Goal: Task Accomplishment & Management: Manage account settings

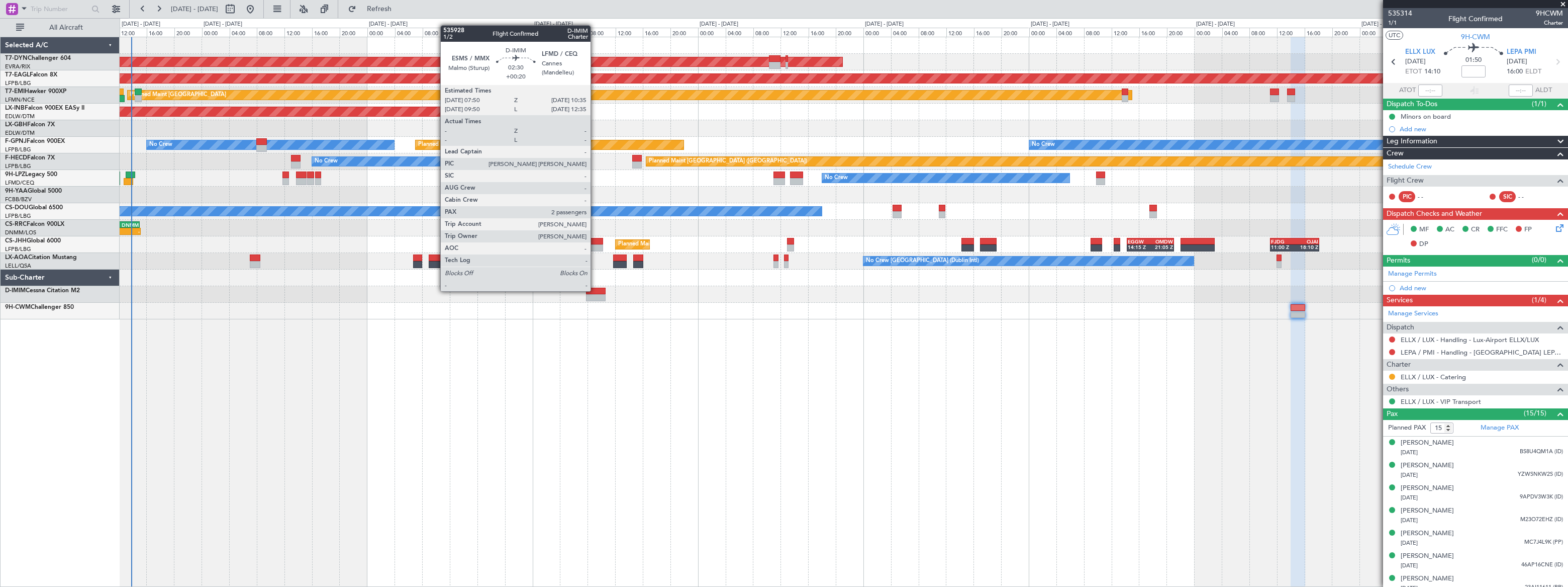
click at [595, 290] on div at bounding box center [596, 291] width 19 height 7
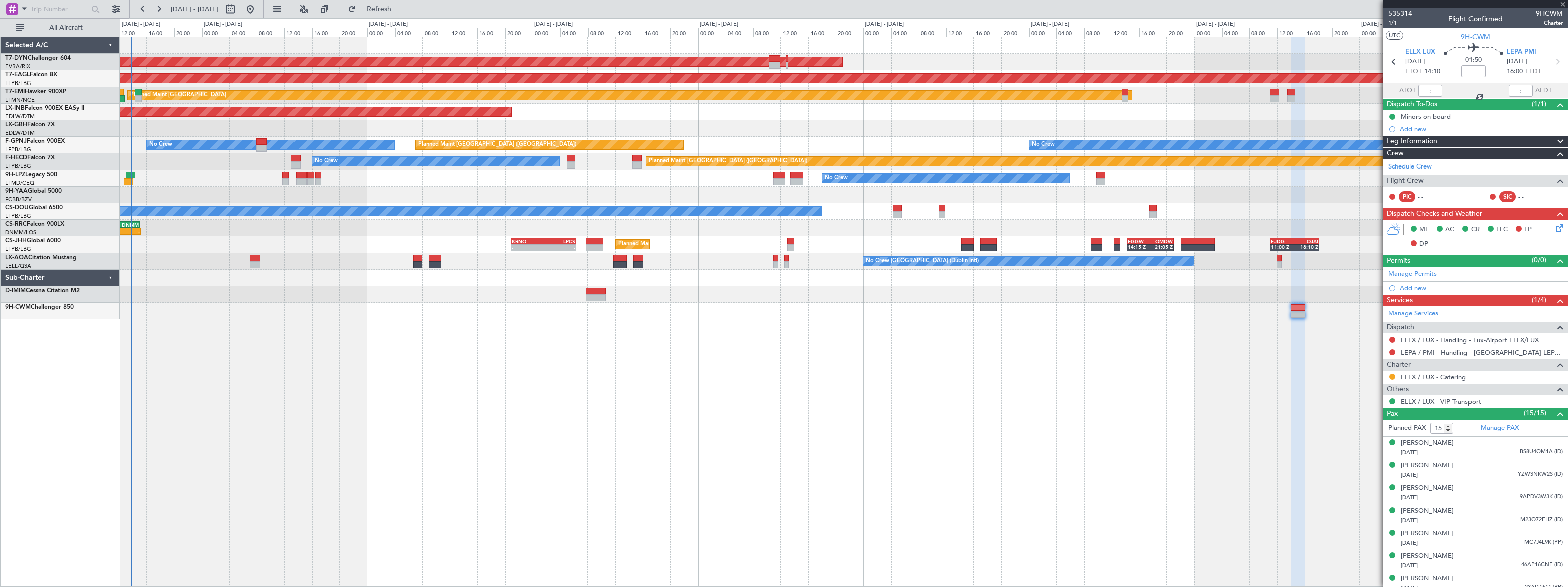
type input "+00:20"
type input "2"
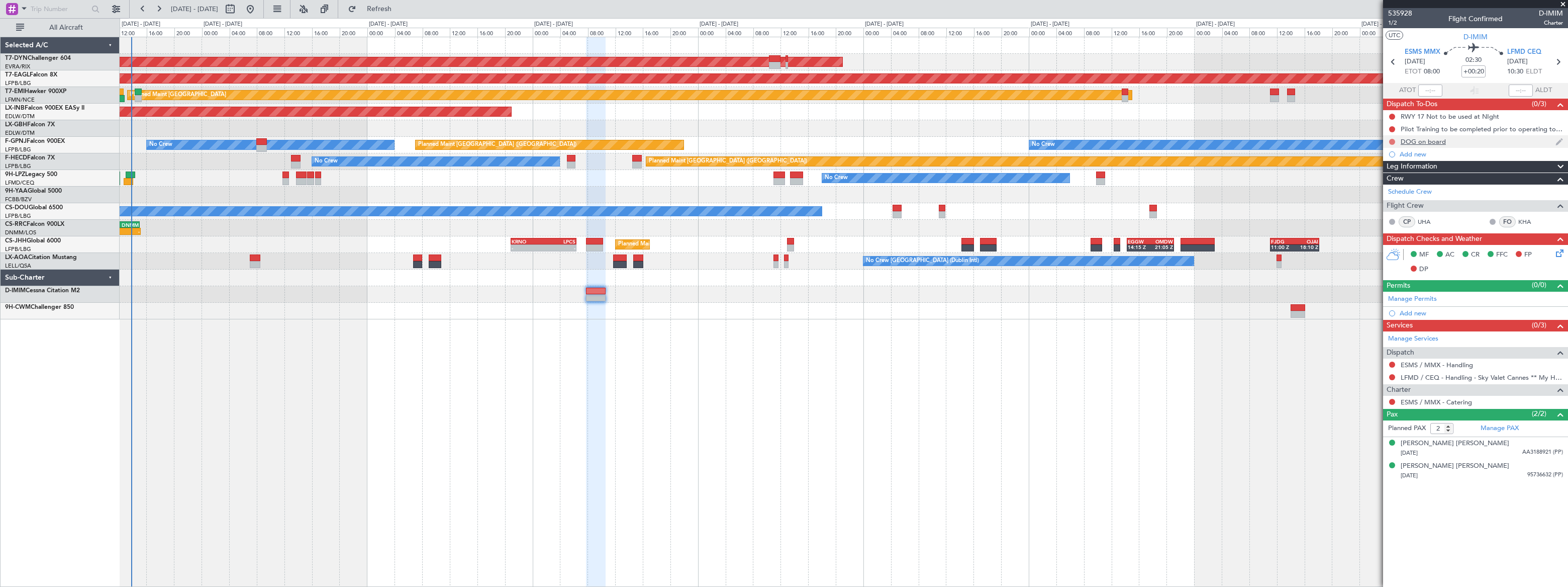
click at [1392, 141] on button at bounding box center [1392, 142] width 6 height 6
click at [1386, 170] on span "In Progress" at bounding box center [1397, 171] width 34 height 10
click at [1462, 142] on div "DOG on board" at bounding box center [1475, 142] width 185 height 13
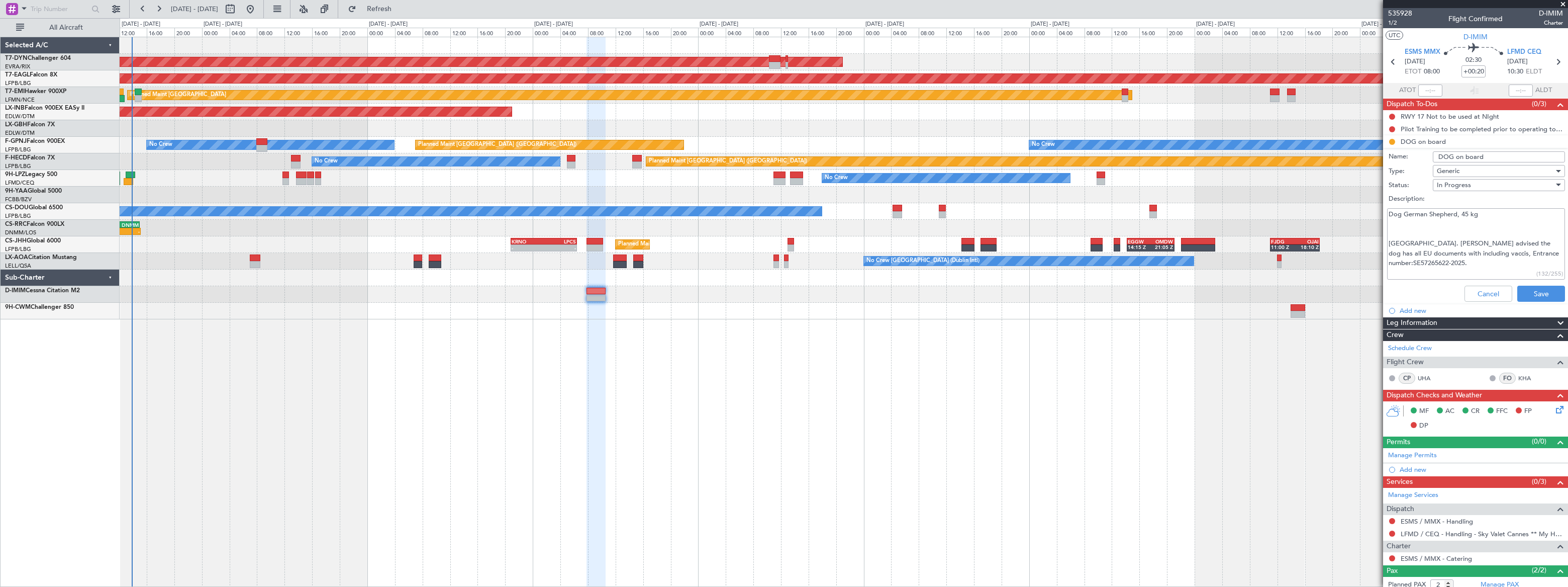
click at [1550, 251] on textarea "Dog German Shepherd, 45 kg [GEOGRAPHIC_DATA]. [PERSON_NAME] advised the dog has…" at bounding box center [1476, 244] width 178 height 72
type textarea "Dog German Shepherd, 45 kg [GEOGRAPHIC_DATA]. [PERSON_NAME] advised the dog has…"
click at [1542, 288] on button "Save" at bounding box center [1541, 293] width 48 height 16
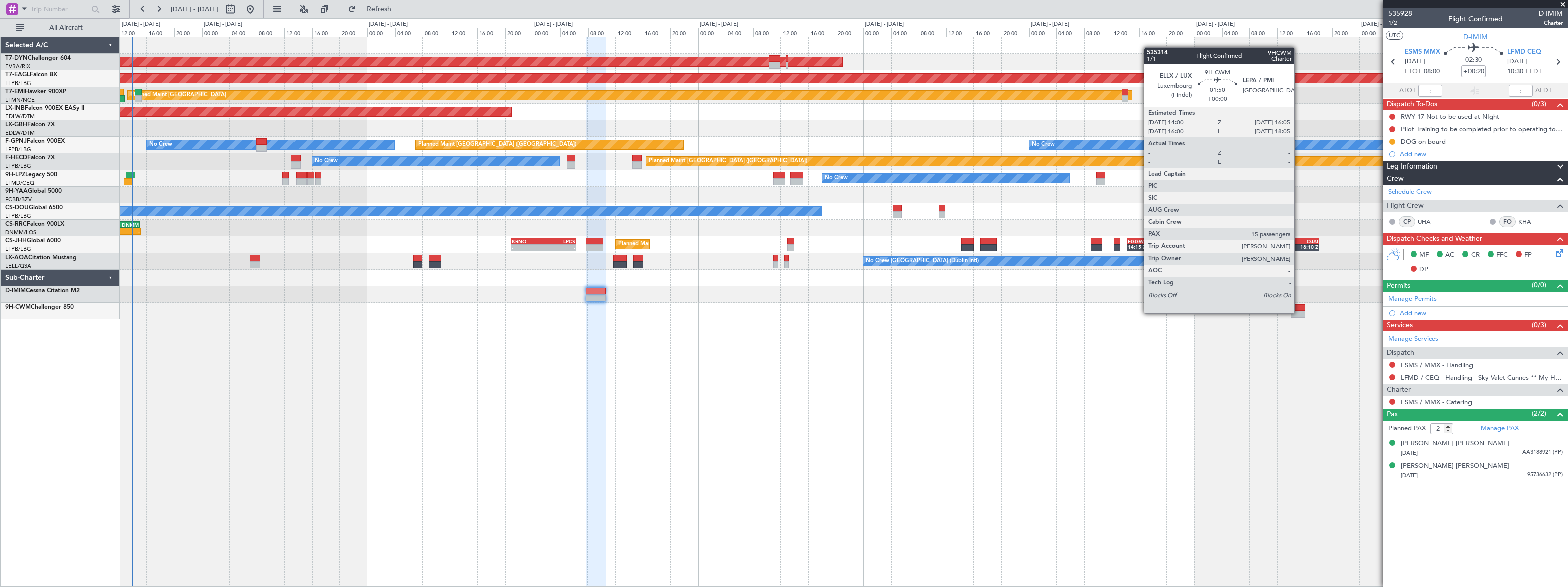
click at [1298, 312] on div at bounding box center [1297, 314] width 15 height 7
type input "15"
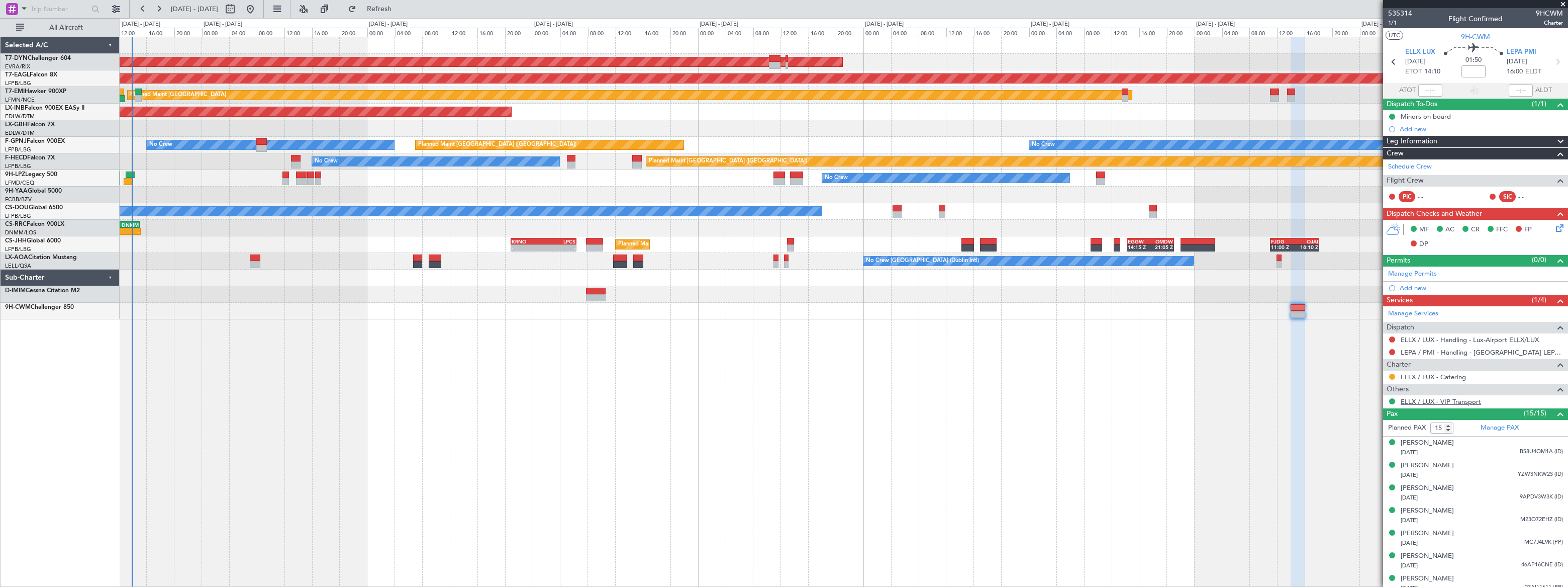
click at [1433, 401] on link "ELLX / LUX - VIP Transport" at bounding box center [1440, 402] width 80 height 9
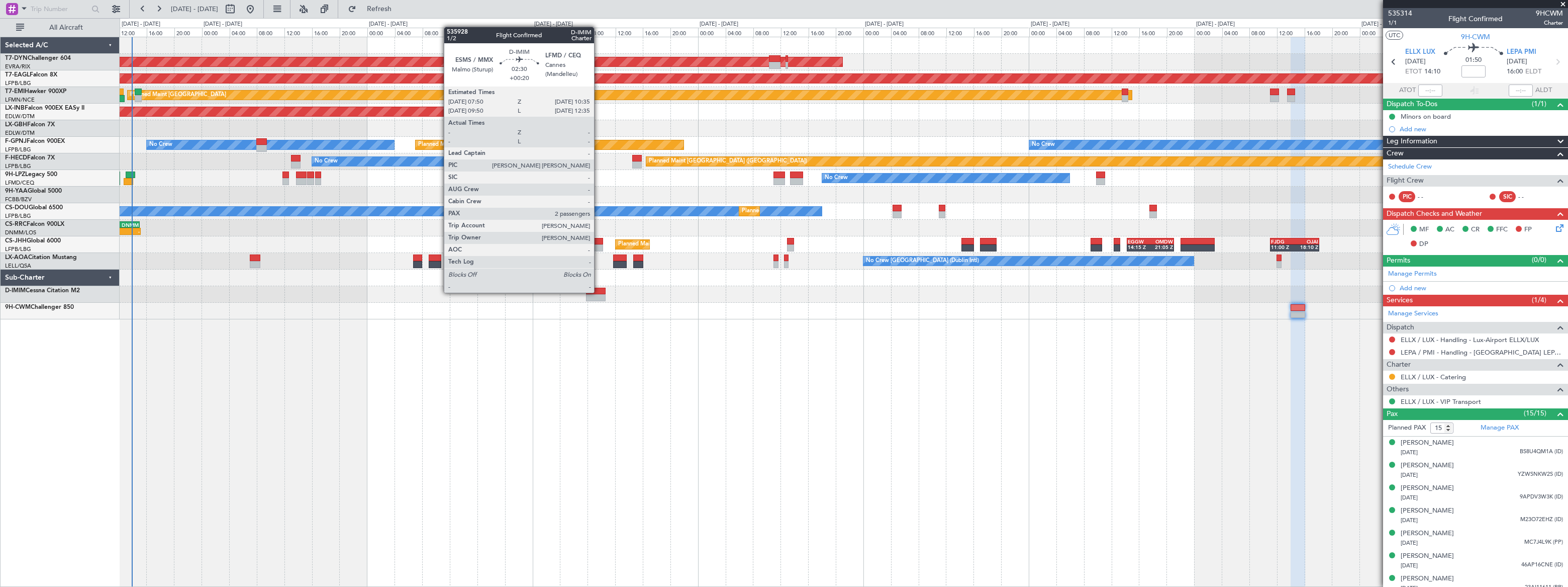
click at [599, 292] on div at bounding box center [596, 291] width 19 height 7
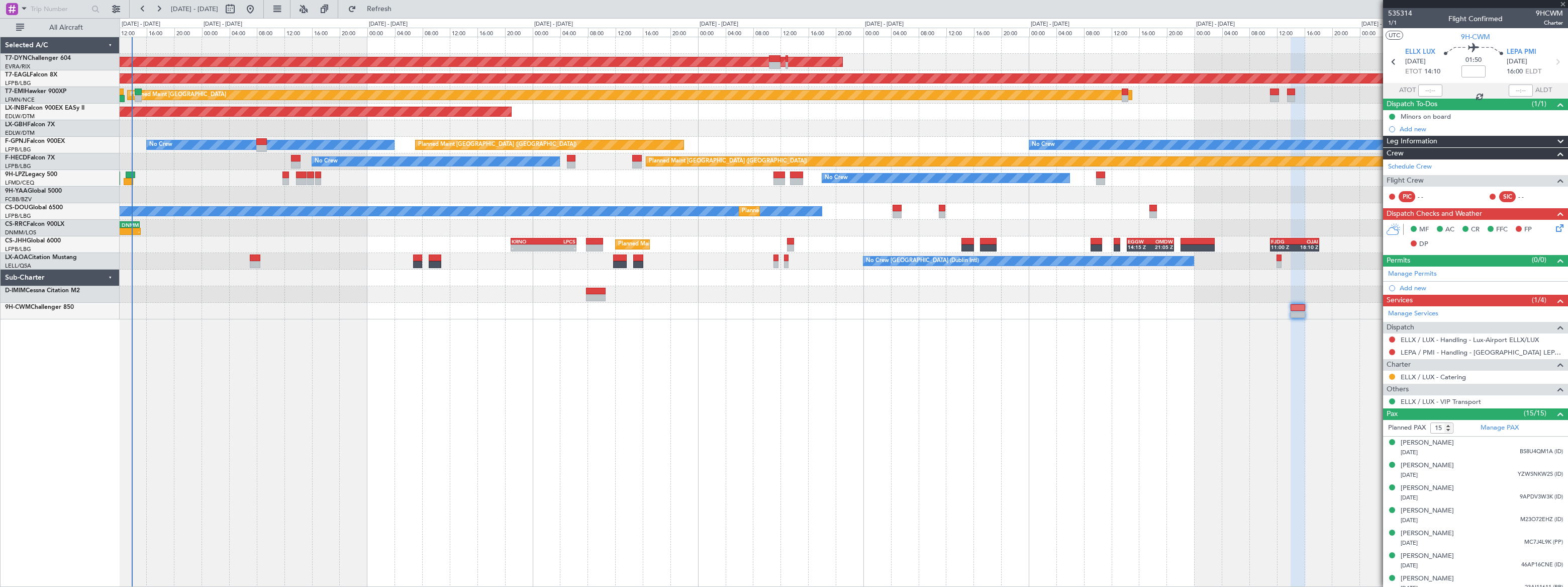
type input "+00:20"
type input "2"
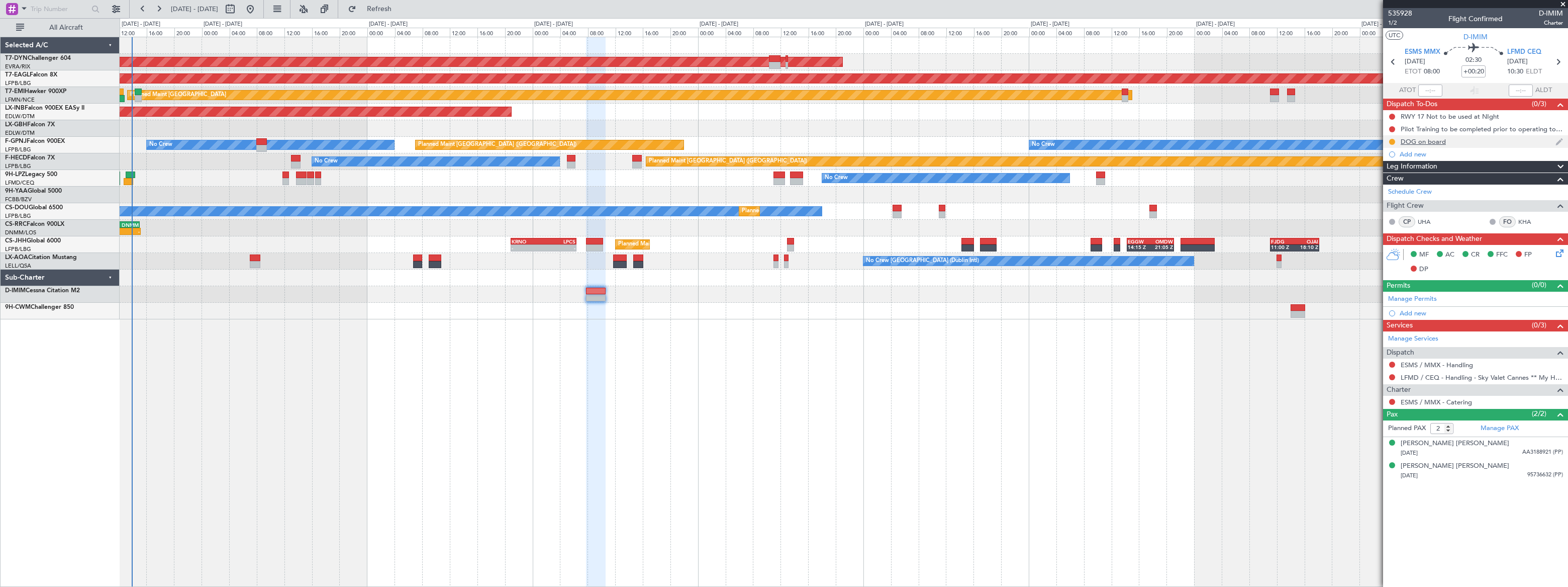
click at [1459, 141] on div "DOG on board" at bounding box center [1475, 142] width 185 height 13
click at [1462, 142] on div "DOG on board" at bounding box center [1475, 142] width 185 height 13
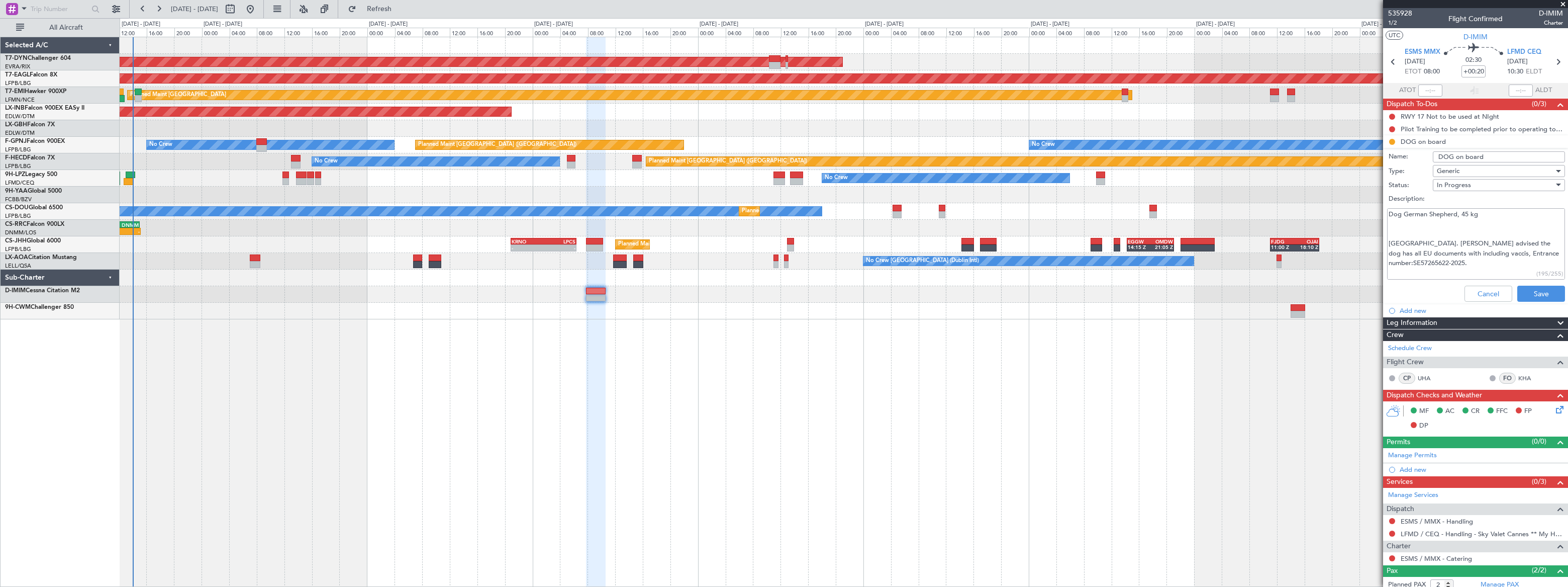
drag, startPoint x: 1491, startPoint y: 253, endPoint x: 1552, endPoint y: 251, distance: 61.0
click at [1552, 251] on textarea "Dog German Shepherd, 45 kg [GEOGRAPHIC_DATA]. [PERSON_NAME] advised the dog has…" at bounding box center [1476, 244] width 178 height 72
